Goal: Task Accomplishment & Management: Complete application form

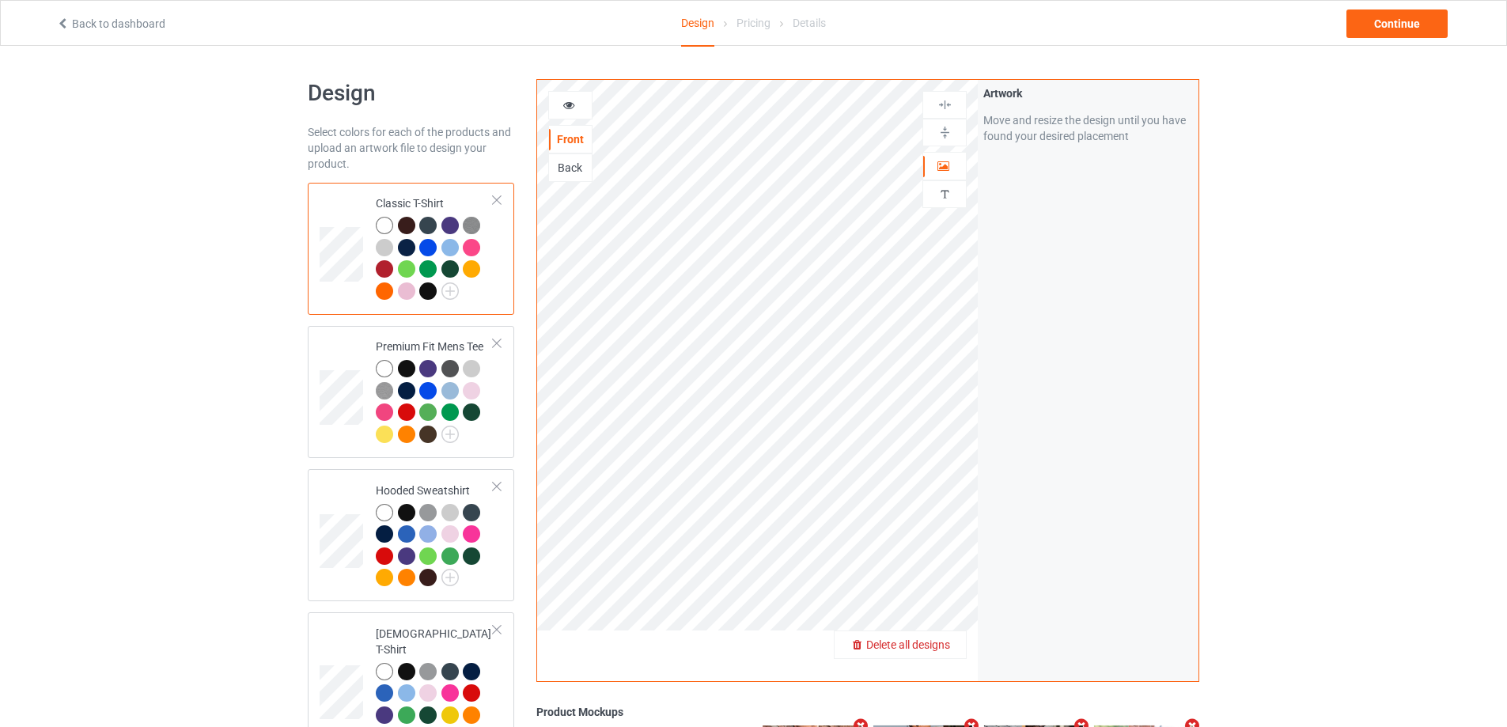
click at [944, 651] on span "Delete all designs" at bounding box center [909, 645] width 84 height 13
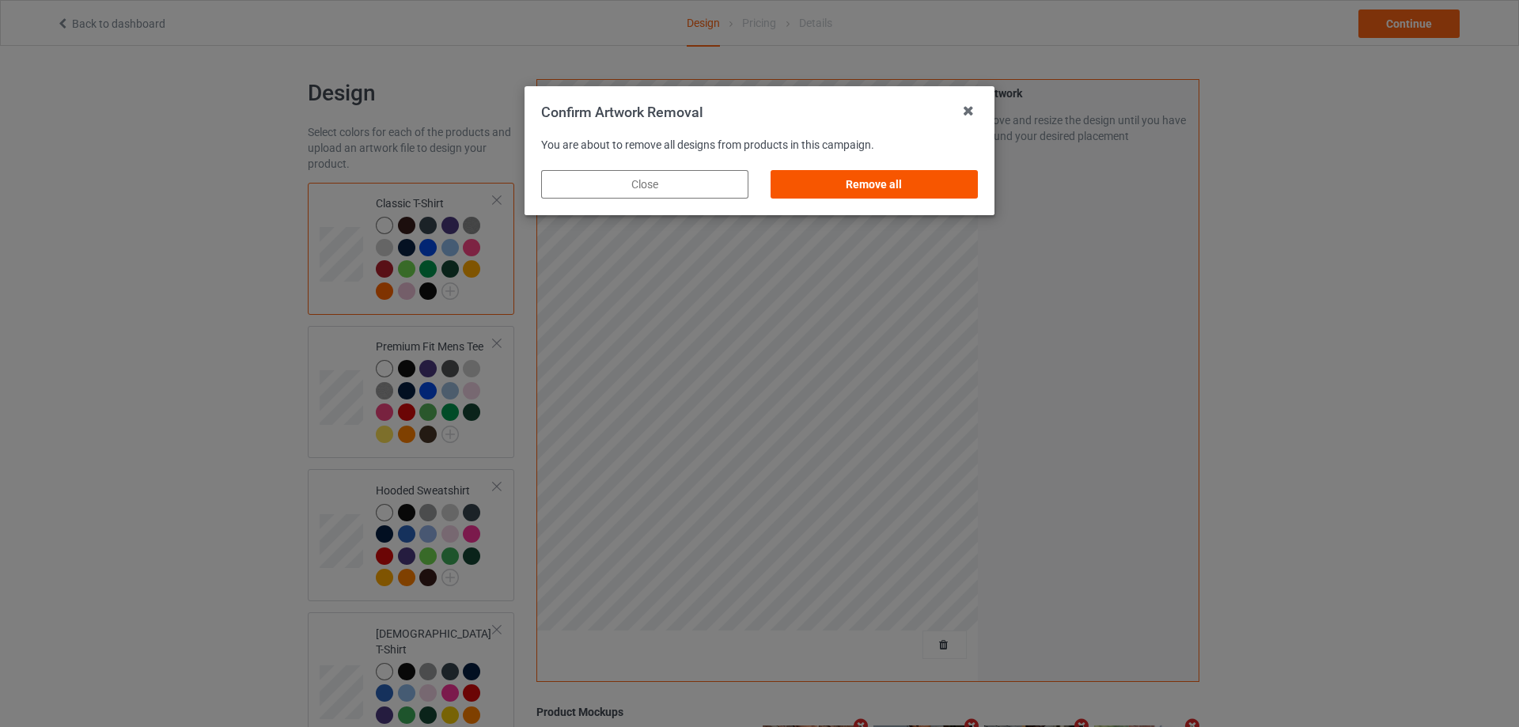
click at [920, 195] on div "Remove all" at bounding box center [874, 184] width 207 height 28
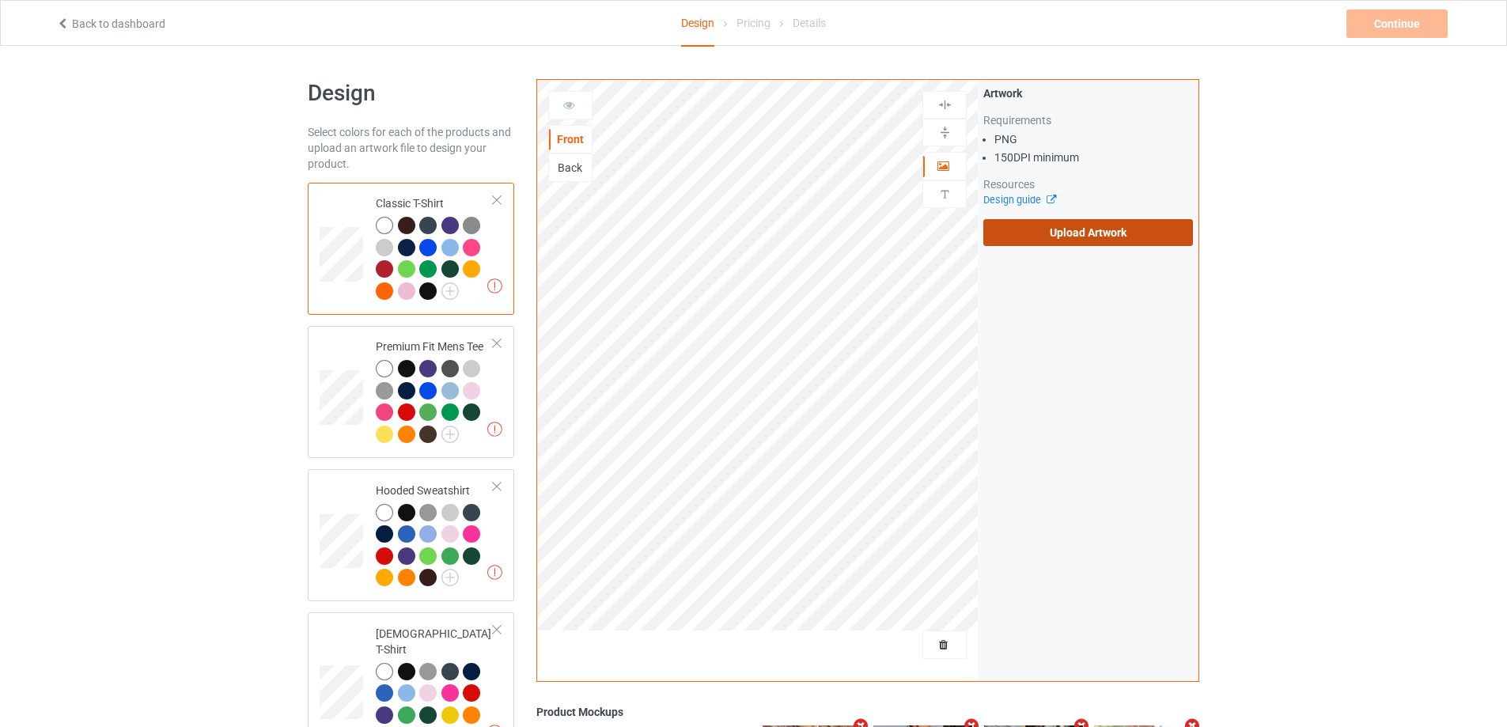
click at [1006, 238] on label "Upload Artwork" at bounding box center [1089, 232] width 210 height 27
click at [0, 0] on input "Upload Artwork" at bounding box center [0, 0] width 0 height 0
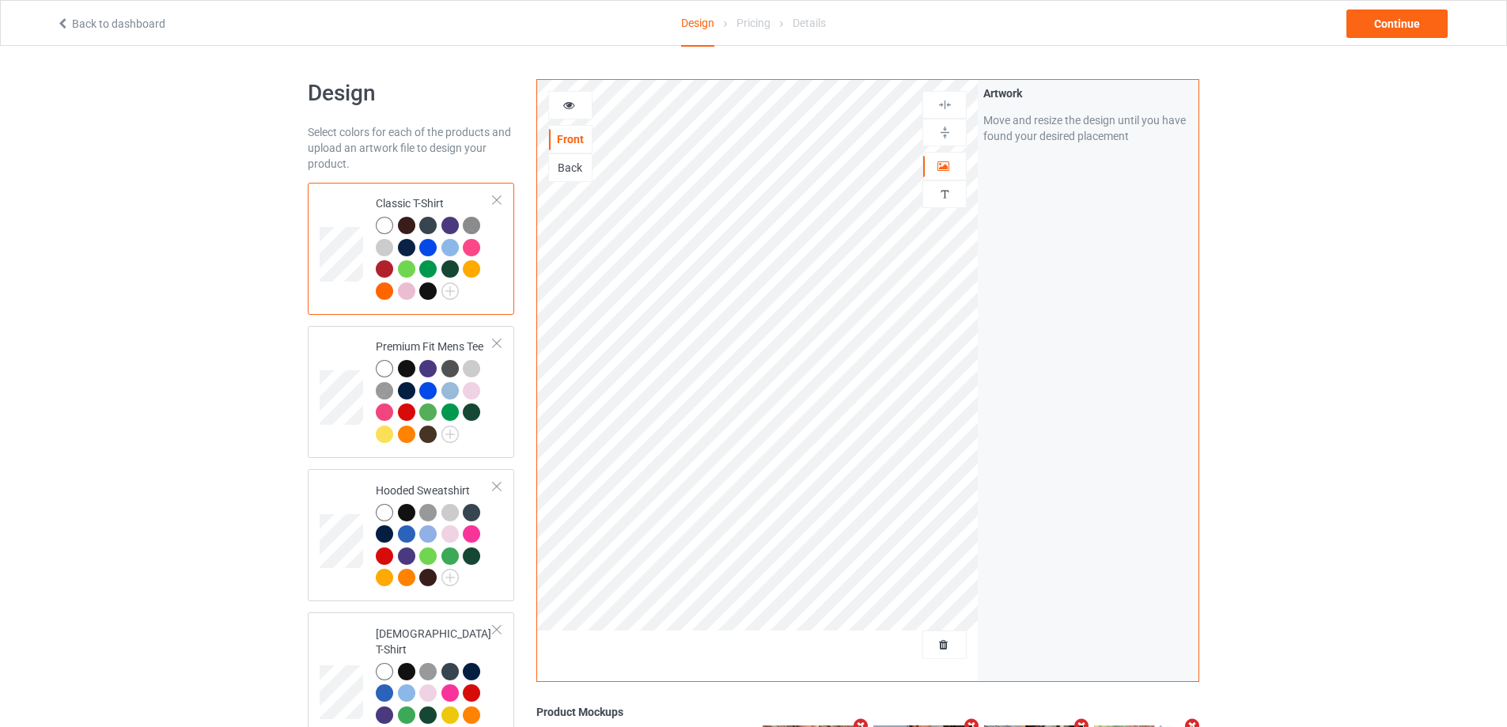
click at [434, 248] on div at bounding box center [427, 247] width 17 height 17
click at [423, 245] on div at bounding box center [427, 247] width 17 height 17
click at [446, 295] on img at bounding box center [450, 291] width 17 height 17
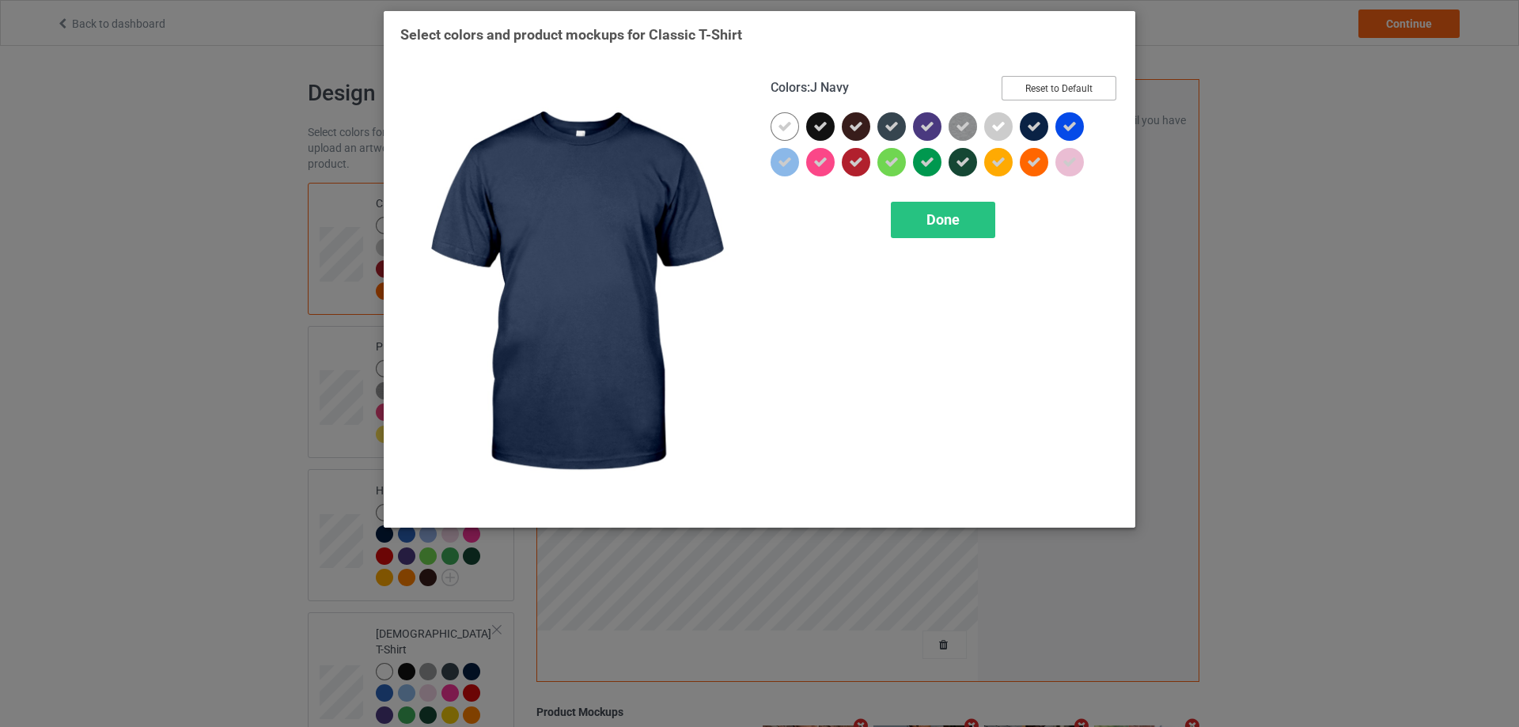
click at [1075, 84] on button "Reset to Default" at bounding box center [1059, 88] width 115 height 25
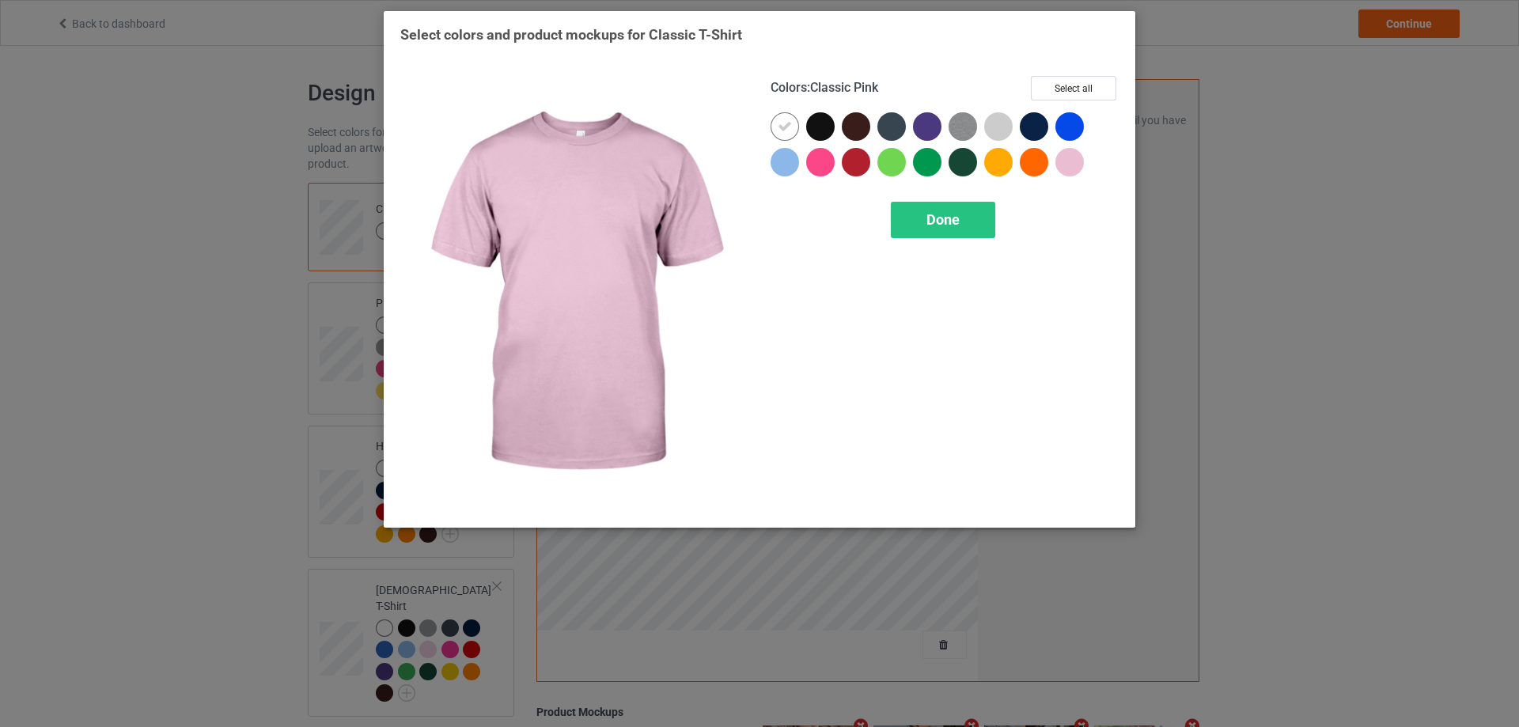
click at [1075, 135] on div at bounding box center [1070, 126] width 28 height 28
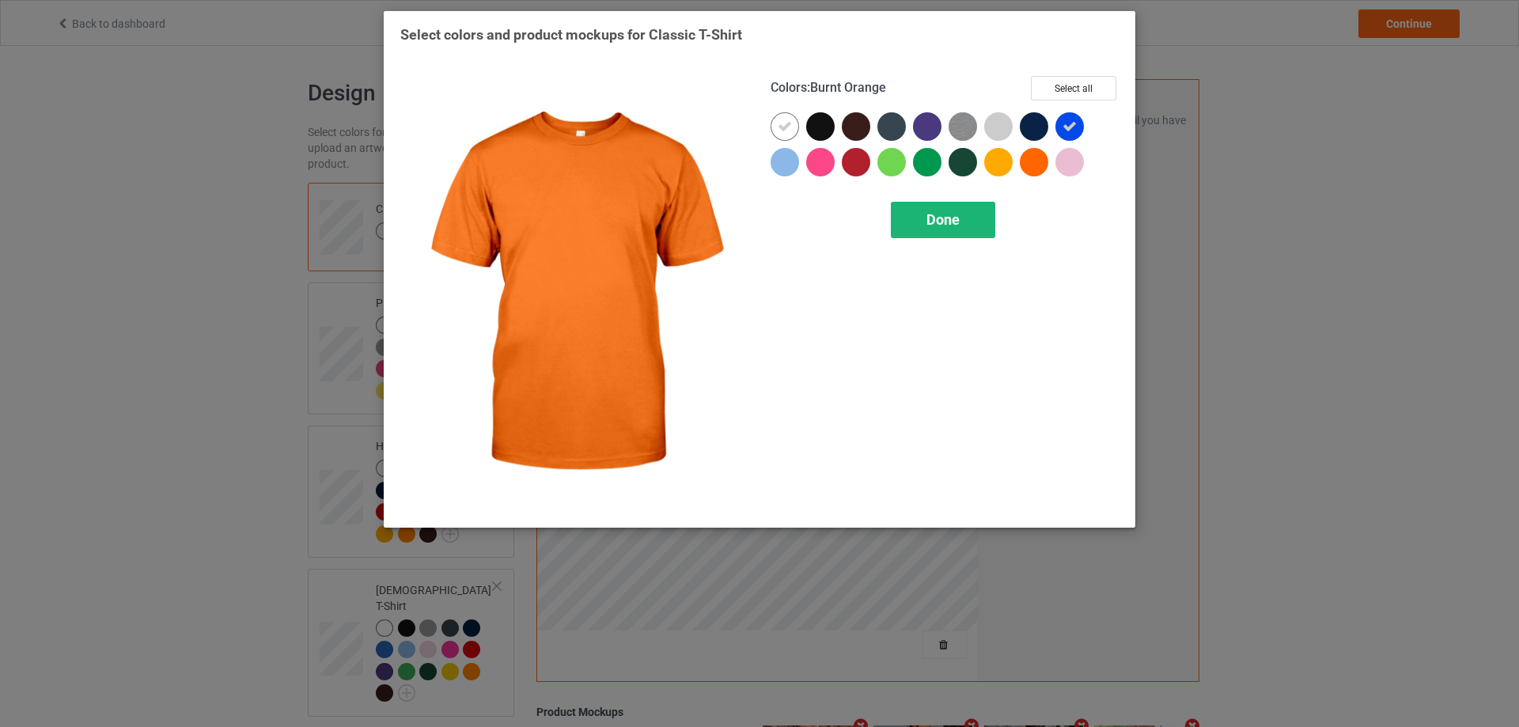
click at [971, 230] on div "Done" at bounding box center [943, 220] width 104 height 36
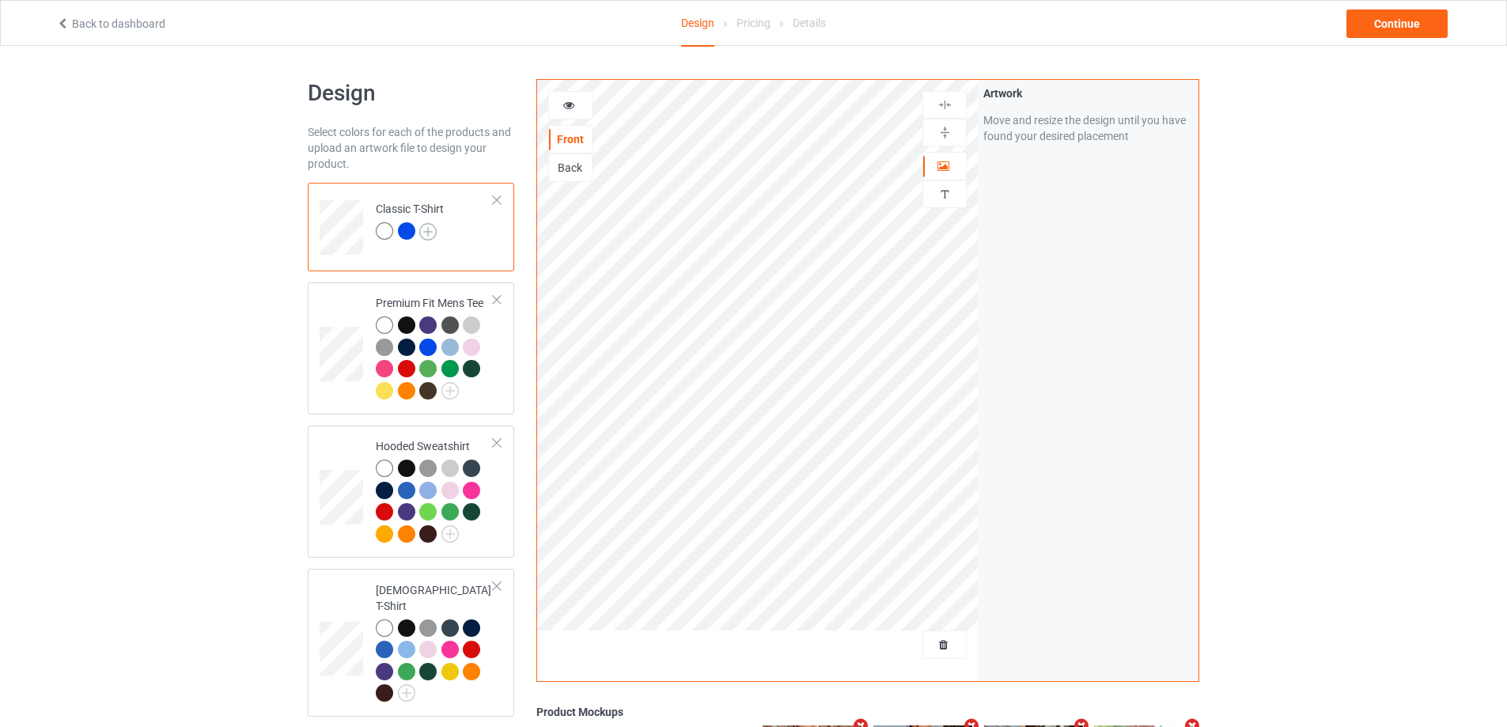
click at [431, 228] on img at bounding box center [427, 231] width 17 height 17
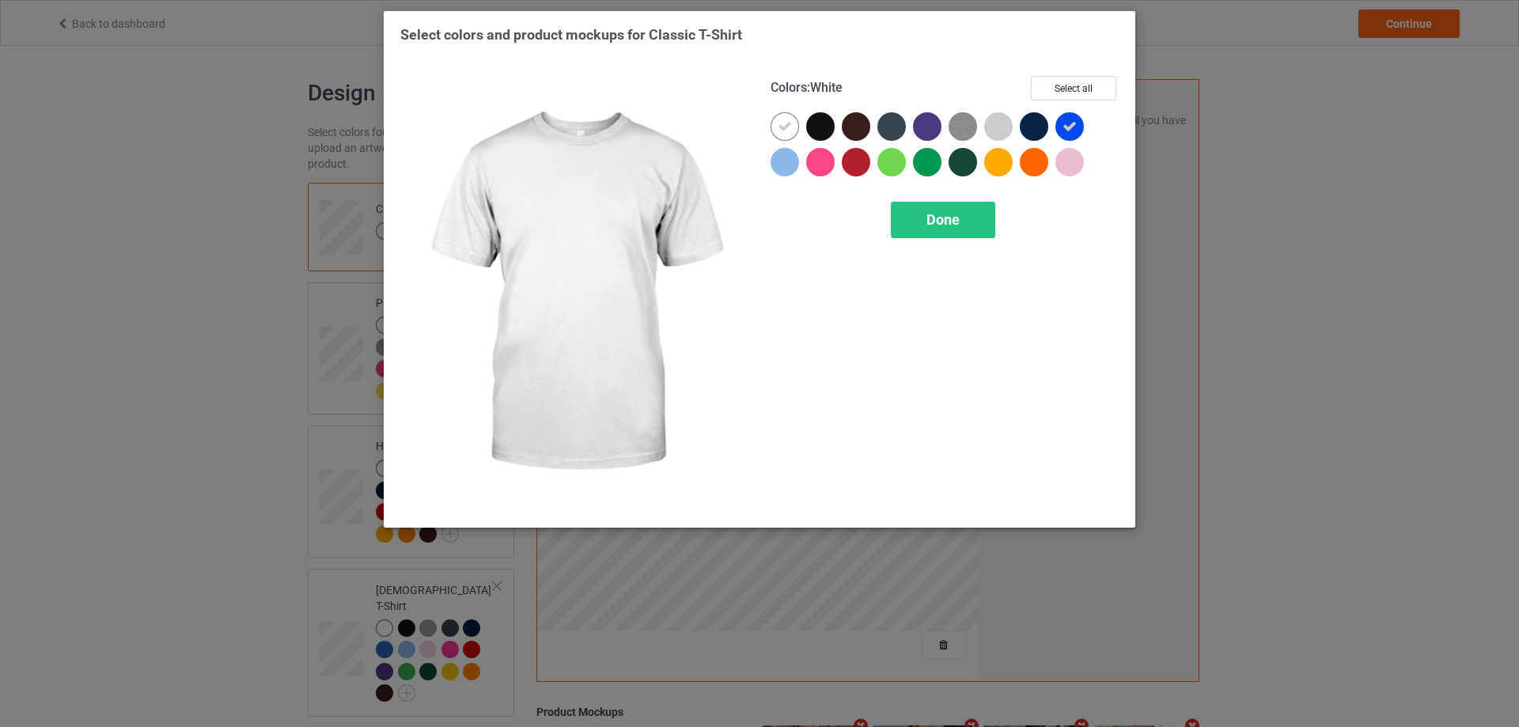
click at [787, 125] on icon at bounding box center [785, 126] width 14 height 14
click at [787, 125] on div at bounding box center [785, 126] width 28 height 28
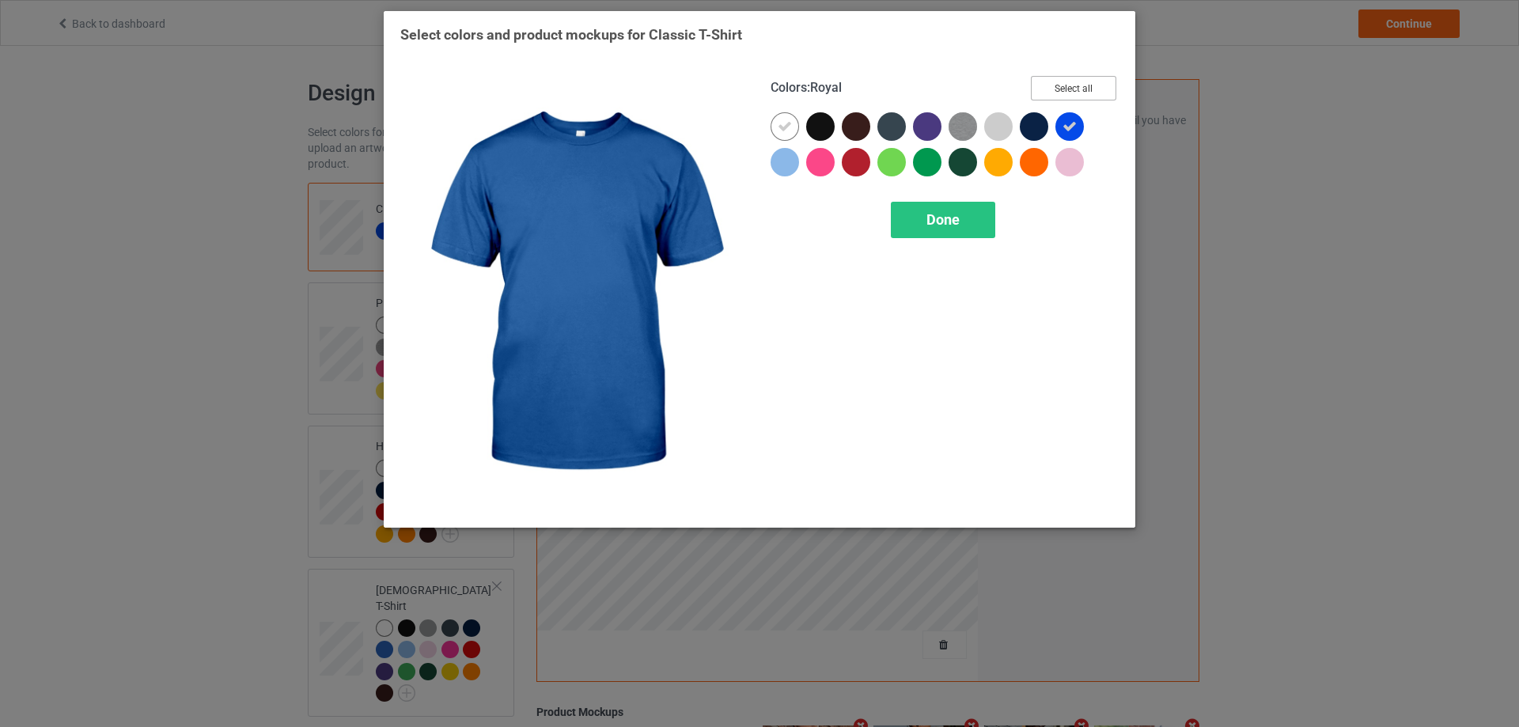
click at [1082, 86] on button "Select all" at bounding box center [1073, 88] width 85 height 25
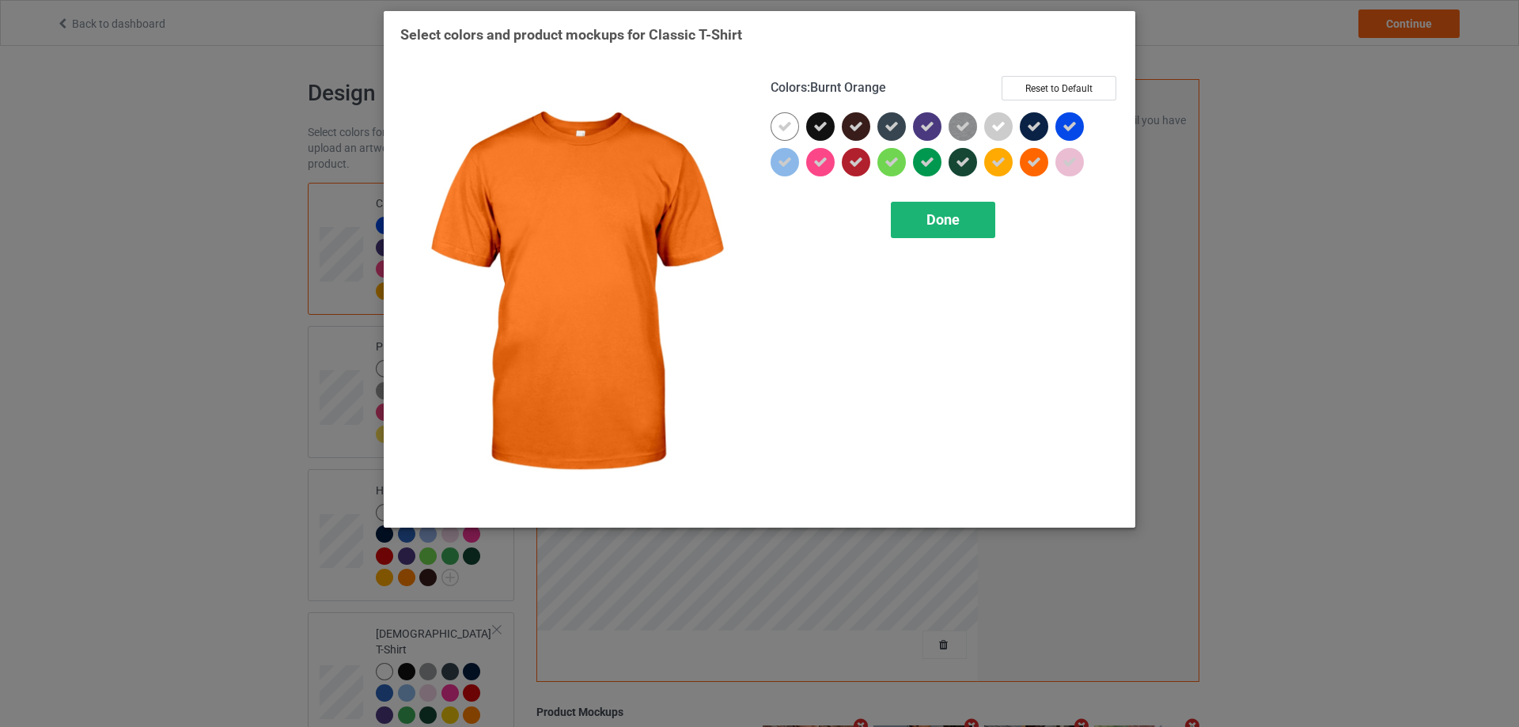
click at [963, 215] on div "Done" at bounding box center [943, 220] width 104 height 36
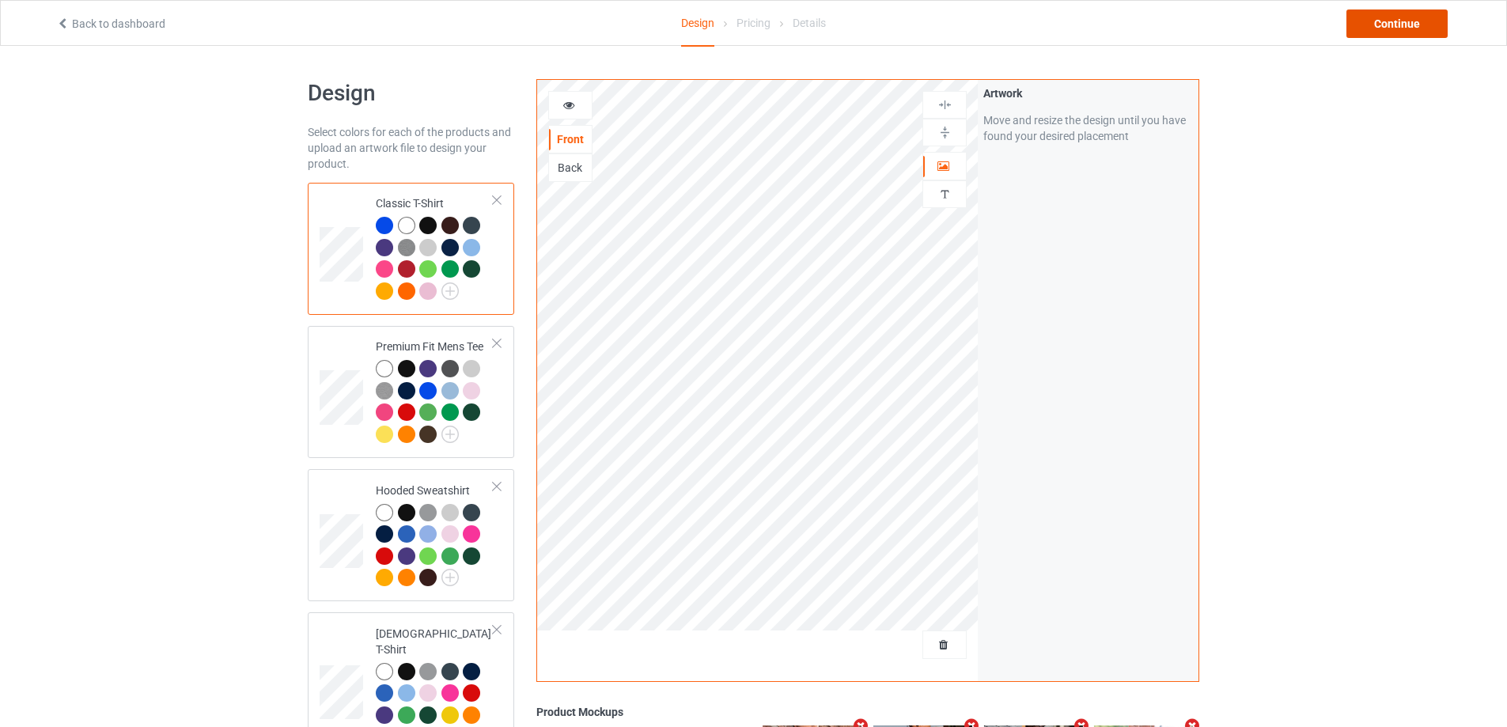
click at [1401, 33] on div "Continue" at bounding box center [1397, 23] width 101 height 28
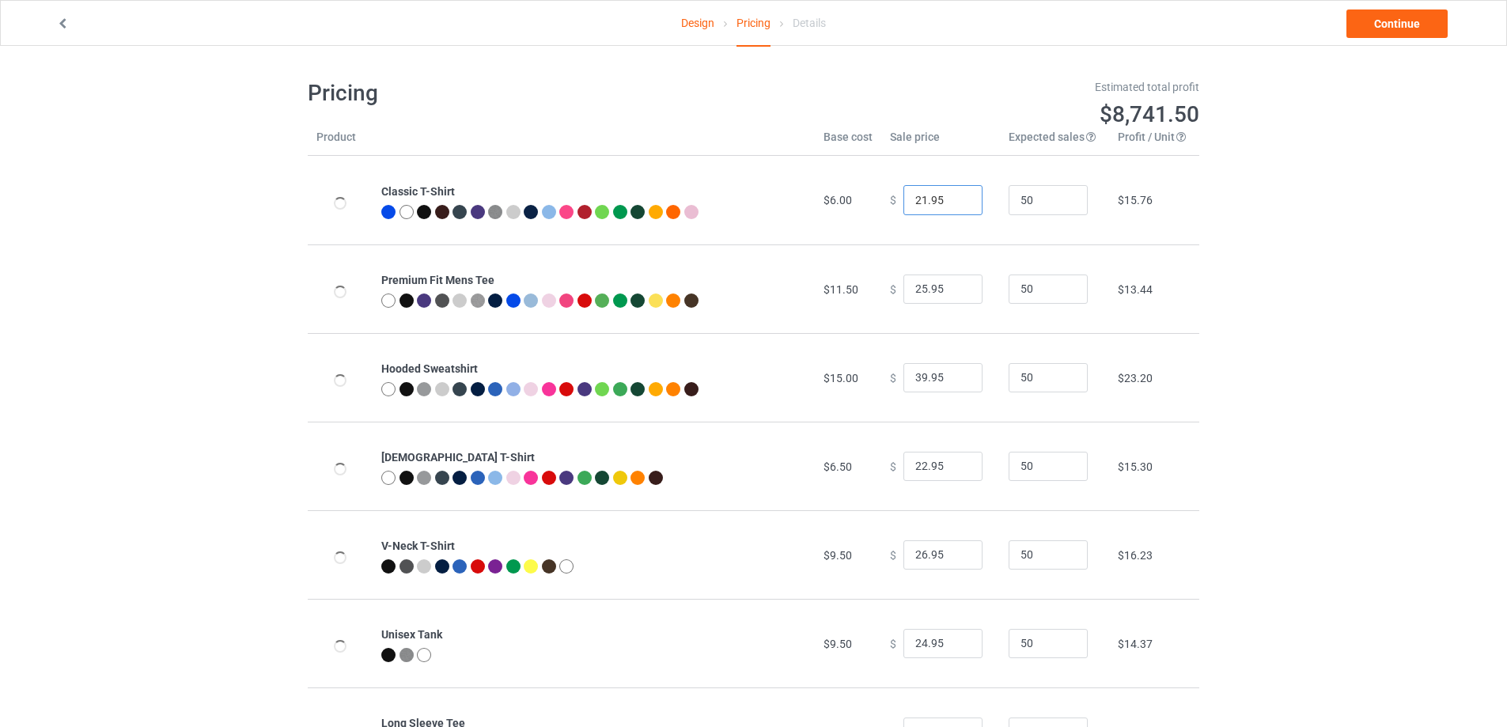
type input "21.95"
click at [960, 207] on input "21.95" at bounding box center [943, 200] width 79 height 30
click at [1446, 18] on link "Continue" at bounding box center [1397, 23] width 101 height 28
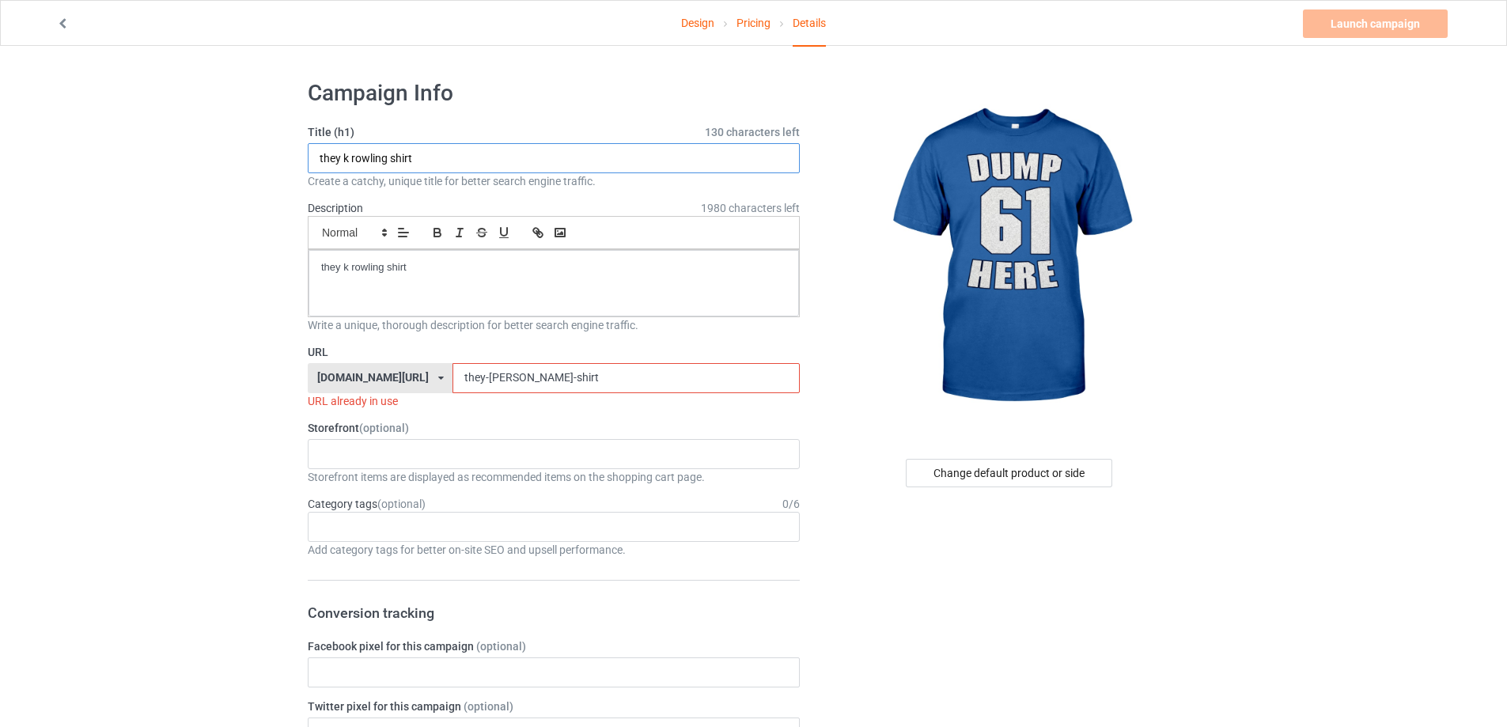
drag, startPoint x: 453, startPoint y: 160, endPoint x: 97, endPoint y: 165, distance: 356.9
paste input "Mariners Dump Here S"
type input "Mariners Dump Here Shirt"
drag, startPoint x: 203, startPoint y: 259, endPoint x: 435, endPoint y: 385, distance: 264.9
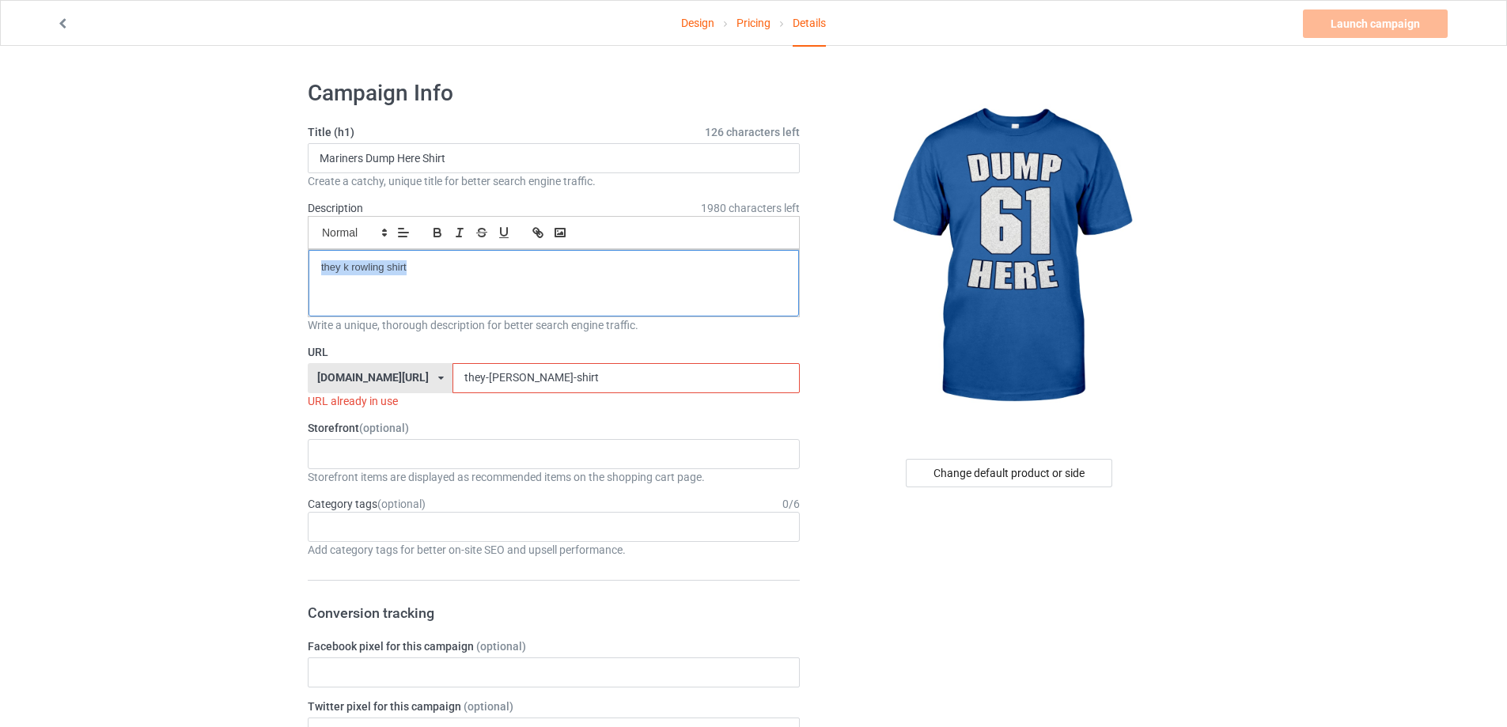
drag, startPoint x: 558, startPoint y: 385, endPoint x: 305, endPoint y: 384, distance: 252.4
paste input "Mariners Dump Here S"
click at [465, 382] on input "Mariners Dump Here Shirt" at bounding box center [626, 378] width 347 height 30
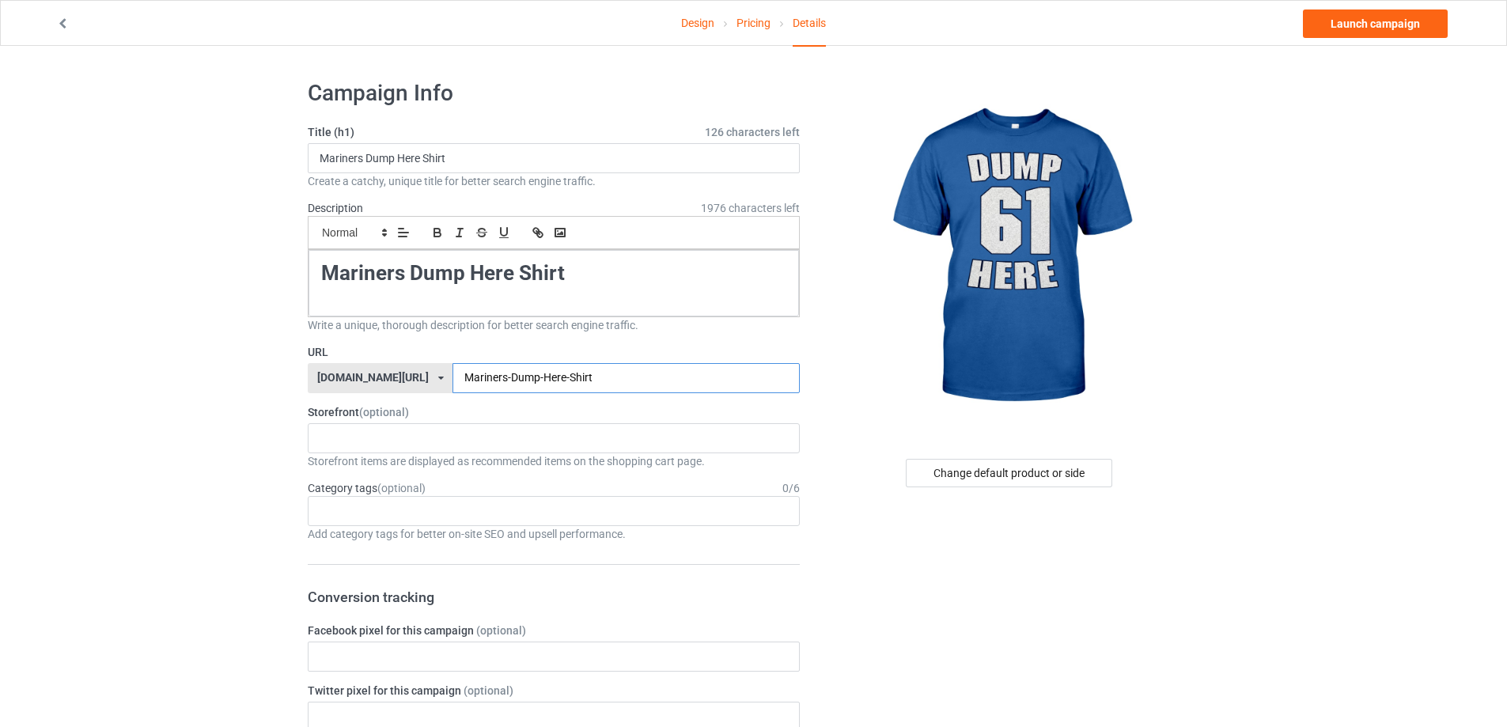
type input "Mariners-Dump-Here-Shirt"
click at [423, 154] on input "Mariners Dump Here Shirt" at bounding box center [554, 158] width 492 height 30
drag, startPoint x: 651, startPoint y: 285, endPoint x: 40, endPoint y: 275, distance: 611.0
drag, startPoint x: 282, startPoint y: 152, endPoint x: 127, endPoint y: 166, distance: 155.8
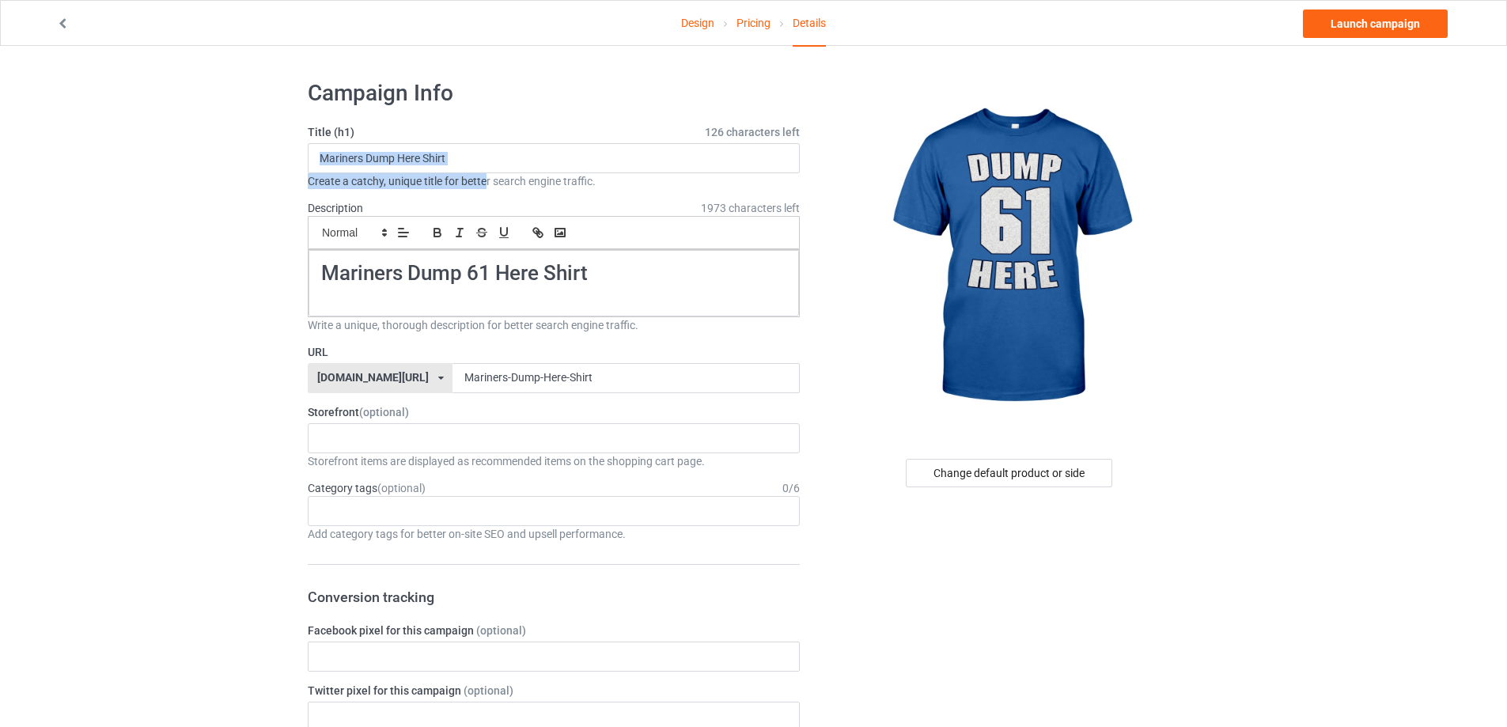
click at [479, 146] on input "Mariners Dump Here Shirt" at bounding box center [554, 158] width 492 height 30
click at [474, 164] on input "Mariners Dump Here Shirt" at bounding box center [554, 158] width 492 height 30
drag, startPoint x: 473, startPoint y: 157, endPoint x: 63, endPoint y: 152, distance: 409.9
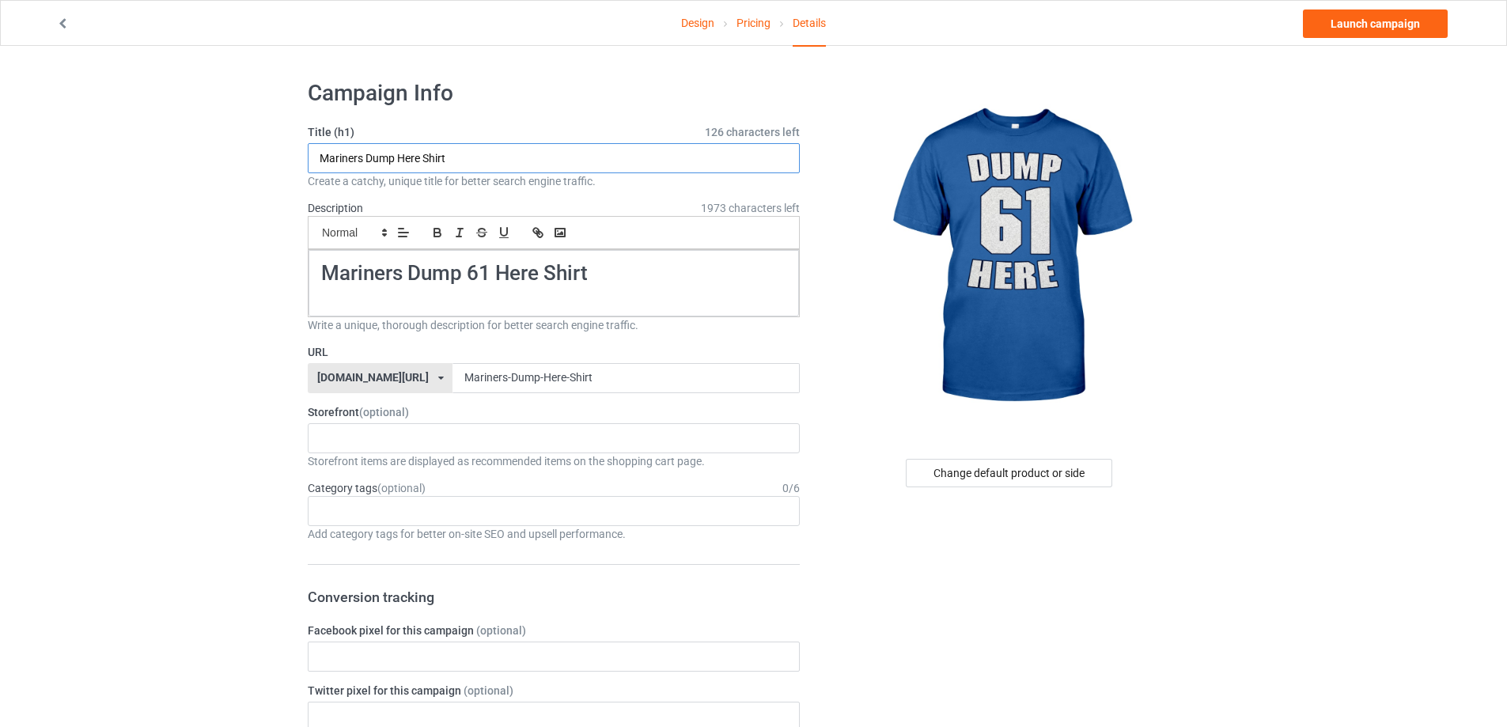
paste input "61"
type input "Mariners Dump 61 Here Shirt"
drag, startPoint x: 438, startPoint y: 374, endPoint x: 233, endPoint y: 373, distance: 204.2
click at [523, 382] on input "Mariners-Dump-Here-Shirt" at bounding box center [626, 378] width 347 height 30
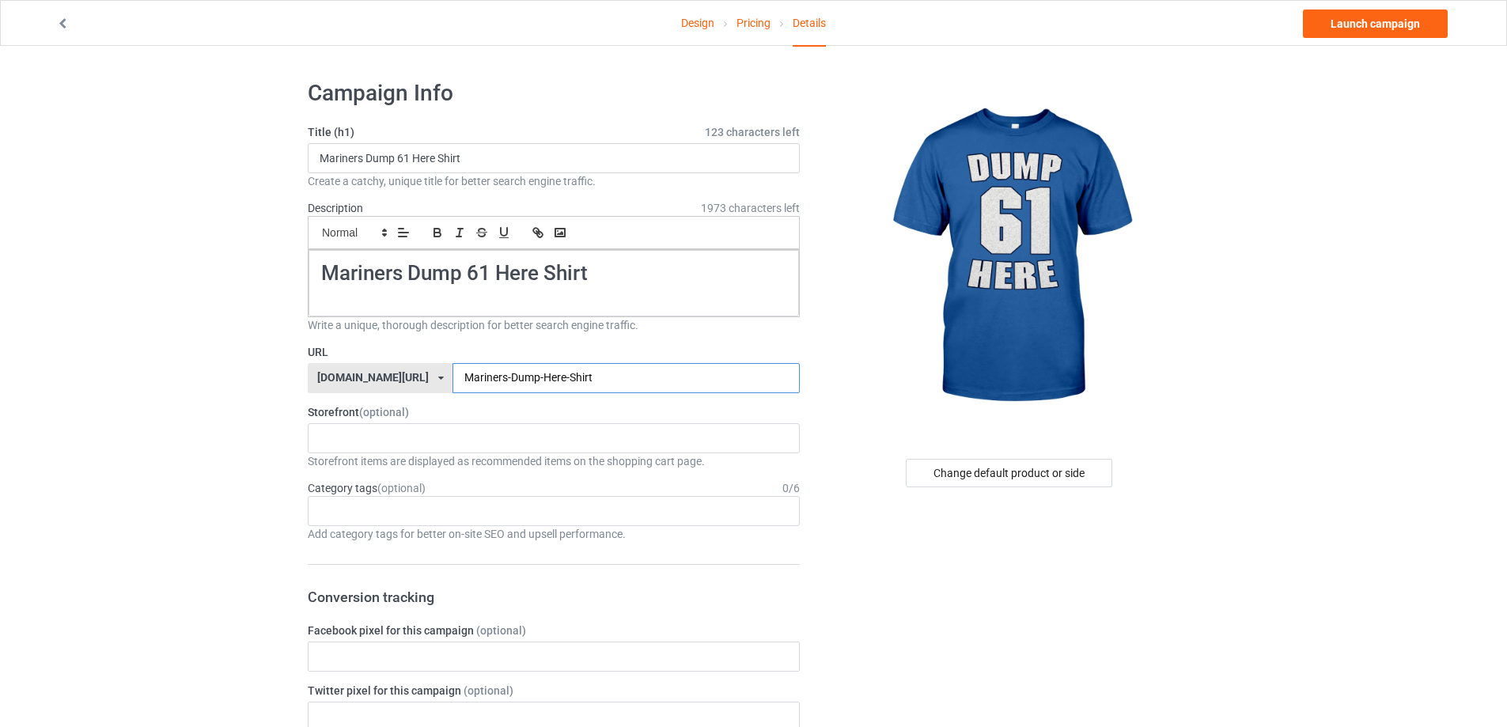
click at [495, 377] on input "Mariners-Dump-Here-Shirt" at bounding box center [626, 378] width 347 height 30
type input "Mariners-Dump-61-Here-Shirt"
click at [1390, 18] on link "Launch campaign" at bounding box center [1375, 23] width 145 height 28
